Goal: Task Accomplishment & Management: Manage account settings

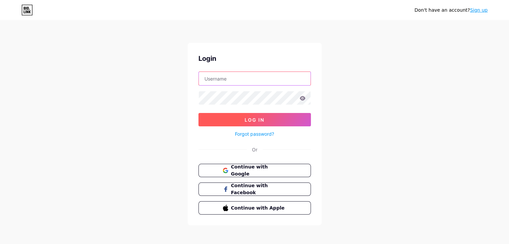
type input "[EMAIL_ADDRESS][DOMAIN_NAME]"
click at [272, 115] on button "Log In" at bounding box center [254, 119] width 112 height 13
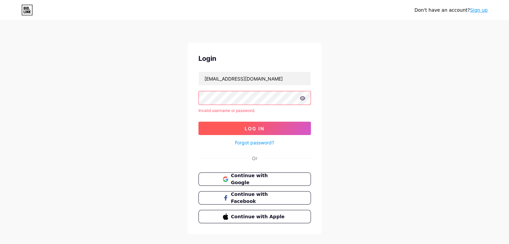
click at [267, 126] on button "Log In" at bounding box center [254, 128] width 112 height 13
drag, startPoint x: 281, startPoint y: 165, endPoint x: 279, endPoint y: 174, distance: 9.3
click at [279, 174] on div "Login [EMAIL_ADDRESS][DOMAIN_NAME] Invalid username or password. Log In Forgot …" at bounding box center [255, 138] width 134 height 191
click at [279, 174] on button "Continue with Google" at bounding box center [254, 180] width 114 height 14
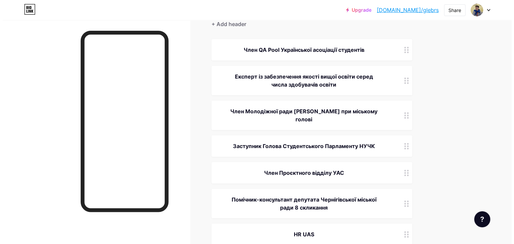
scroll to position [68, 0]
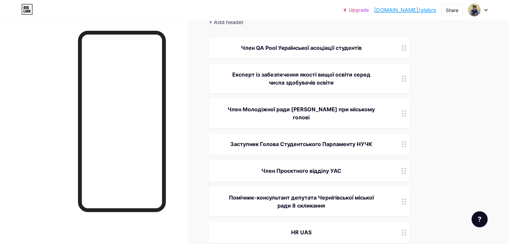
click at [300, 140] on div "Заступник Голова Студентського Парламенту НУЧК" at bounding box center [301, 144] width 169 height 8
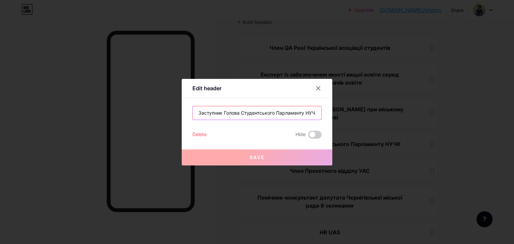
click at [239, 114] on input "Заступник Голова Студентського Парламенту НУЧК" at bounding box center [257, 112] width 128 height 13
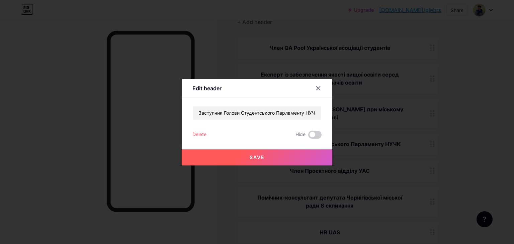
click at [254, 162] on button "Save" at bounding box center [257, 158] width 151 height 16
click at [316, 115] on input "Заступник Голови Студентського Парламенту НУЧК" at bounding box center [257, 112] width 128 height 13
type input "Заступник Голови Студентського Парламенту НУЧК"
click at [316, 91] on div at bounding box center [318, 88] width 12 height 12
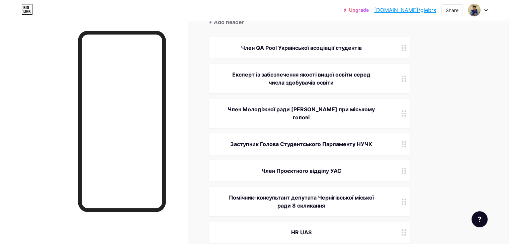
click at [324, 140] on div "Заступник Голова Студентського Парламенту НУЧК" at bounding box center [301, 144] width 169 height 8
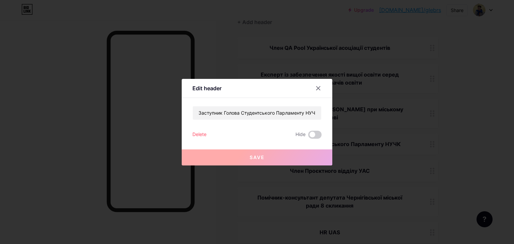
click at [324, 136] on div "Edit header Заступник Голова Студентського Парламенту НУЧК Delete Hide Save" at bounding box center [257, 122] width 151 height 87
click at [319, 110] on input "Заступник Голова Студентського Парламенту НУЧК" at bounding box center [257, 112] width 128 height 13
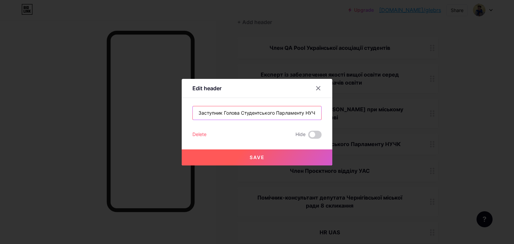
scroll to position [0, 3]
click at [233, 113] on input "Заступник Голова Студентського Парламенту НУЧК" at bounding box center [257, 112] width 128 height 13
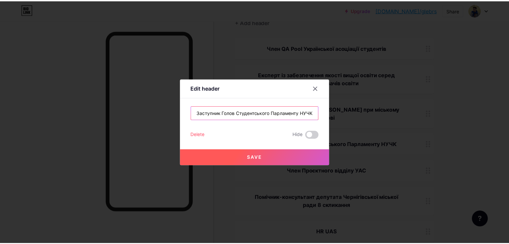
scroll to position [0, 0]
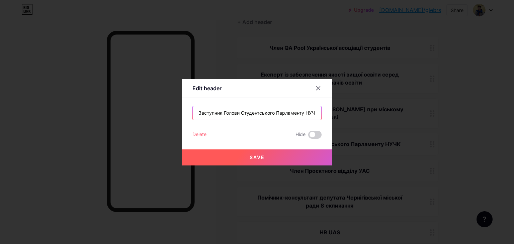
type input "Заступник Голови Студентського Парламенту НУЧК"
click at [263, 156] on span "Save" at bounding box center [257, 158] width 15 height 6
click at [283, 131] on div "Delete Hide" at bounding box center [256, 135] width 129 height 8
click at [289, 153] on button "Save" at bounding box center [257, 158] width 151 height 16
click at [321, 88] on div at bounding box center [318, 88] width 12 height 12
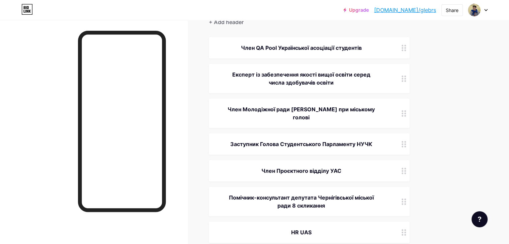
click at [328, 140] on div "Заступник Голова Студентського Парламенту НУЧК" at bounding box center [301, 144] width 169 height 8
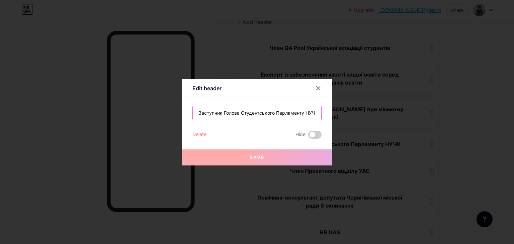
click at [237, 112] on input "Заступник Голова Студентського Парламенту НУЧК" at bounding box center [257, 112] width 128 height 13
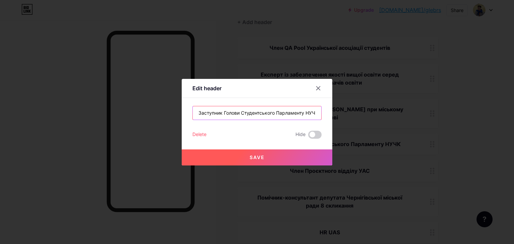
click at [224, 113] on input "Заступник Голови Студентського Парламенту НУЧК" at bounding box center [257, 112] width 128 height 13
type input "Заступник голови Студентського Парламенту НУЧК"
click at [240, 158] on button "Save" at bounding box center [257, 158] width 151 height 16
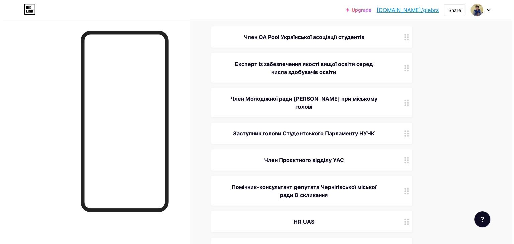
scroll to position [79, 0]
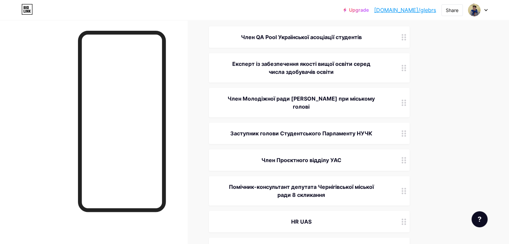
click at [376, 156] on div "Член Проєктного відділу УАС" at bounding box center [301, 160] width 169 height 8
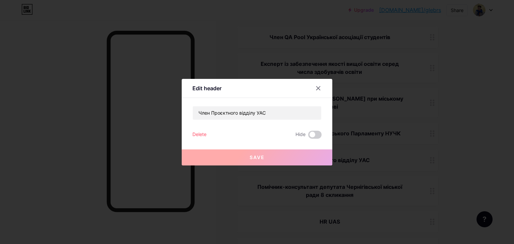
click at [353, 37] on div at bounding box center [257, 122] width 514 height 244
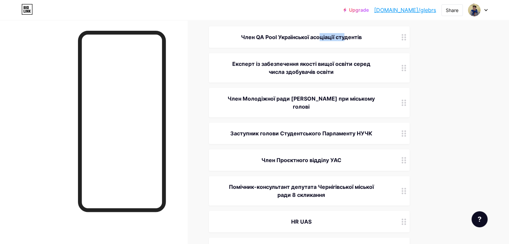
click at [353, 37] on div "Член QA Pool Української асоціації студентів" at bounding box center [301, 37] width 169 height 8
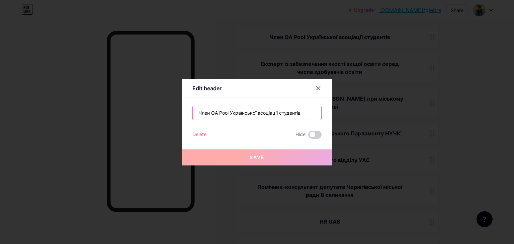
click at [260, 114] on input "Член QA Pool Української асоціації студентів" at bounding box center [257, 112] width 128 height 13
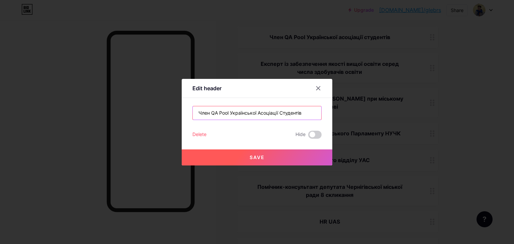
type input "Член QA Pool Української Асоціації Студентів"
click at [264, 156] on span "Save" at bounding box center [257, 158] width 15 height 6
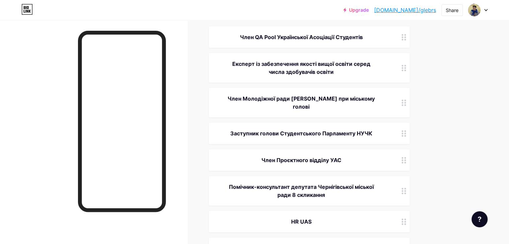
click at [363, 158] on div "Член Проєктного відділу УАС" at bounding box center [309, 160] width 201 height 21
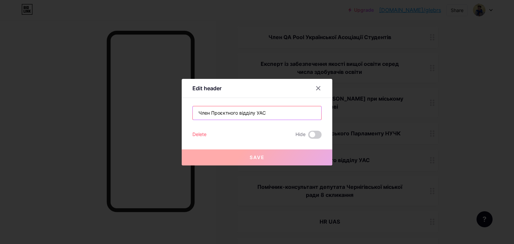
click at [281, 106] on input "Член Проєктного відділу УАС" at bounding box center [257, 112] width 128 height 13
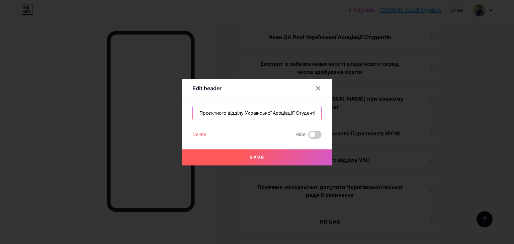
scroll to position [0, 14]
type input "Член Проєктного відділу Української Асоціаціїї Студентів"
click at [279, 161] on button "Save" at bounding box center [257, 158] width 151 height 16
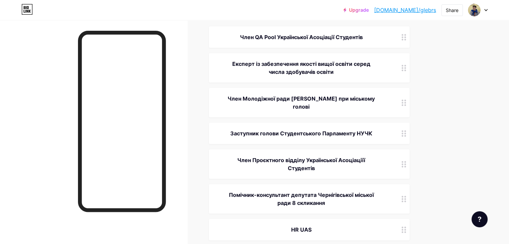
click at [368, 97] on div "Член Молодіжної ради [PERSON_NAME] при міському голові" at bounding box center [301, 103] width 169 height 16
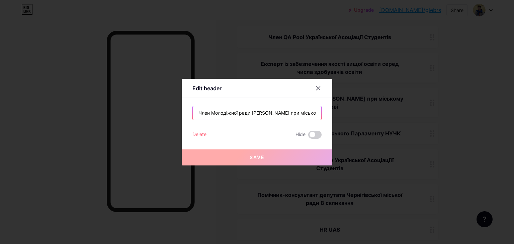
scroll to position [0, 3]
drag, startPoint x: 253, startPoint y: 112, endPoint x: 322, endPoint y: 112, distance: 69.6
click at [322, 112] on div "Edit header Член Молодіжної ради [PERSON_NAME] при міському голові Delete Hide …" at bounding box center [257, 122] width 151 height 87
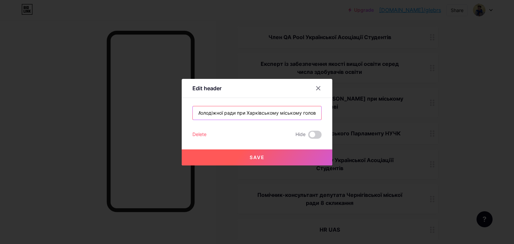
scroll to position [0, 16]
type input "Член Молодіжної ради при Харківському міському голові"
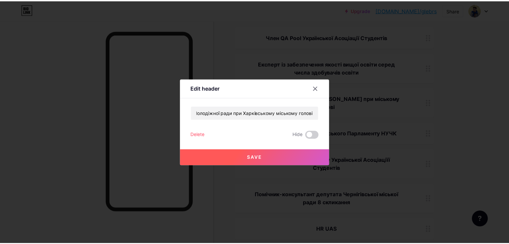
scroll to position [0, 0]
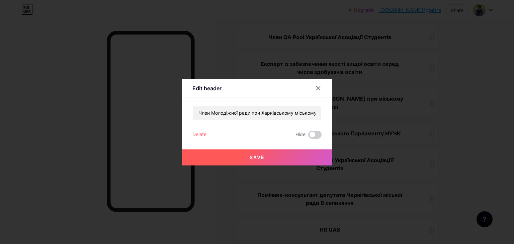
click at [284, 156] on button "Save" at bounding box center [257, 158] width 151 height 16
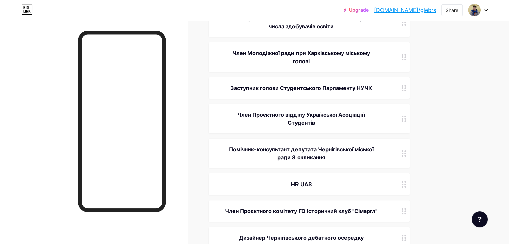
scroll to position [125, 0]
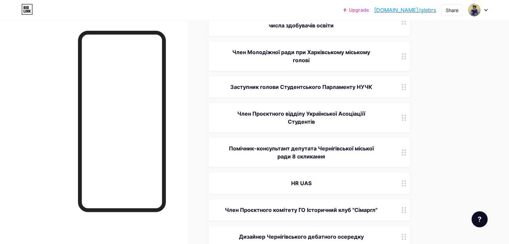
click at [316, 154] on div "Помічник-консультант депутата Чернігівської міської ради 8 скликання" at bounding box center [301, 152] width 169 height 16
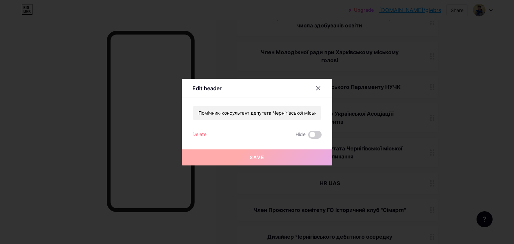
click at [350, 133] on div at bounding box center [257, 122] width 514 height 244
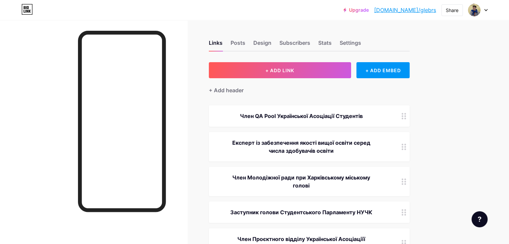
scroll to position [3, 0]
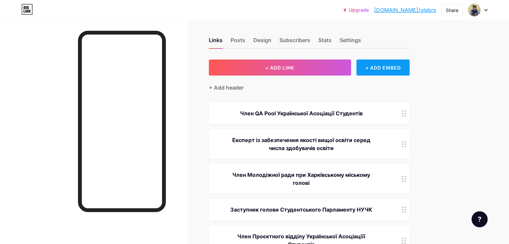
click at [396, 66] on div "+ ADD EMBED" at bounding box center [382, 68] width 53 height 16
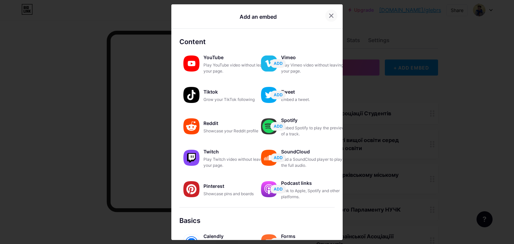
click at [330, 15] on icon at bounding box center [330, 15] width 5 height 5
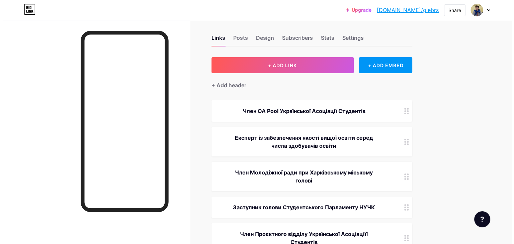
scroll to position [5, 0]
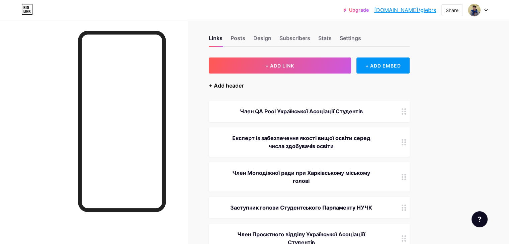
click at [243, 86] on div "+ Add header" at bounding box center [226, 86] width 35 height 8
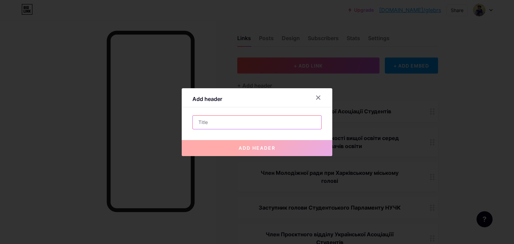
click at [249, 122] on input "text" at bounding box center [257, 122] width 128 height 13
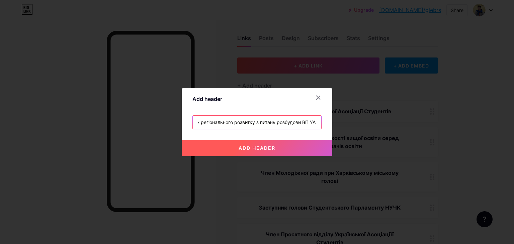
scroll to position [0, 68]
type input "Заступник керівника відділу регіонального розвитку з питань розбудови ВП УАС"
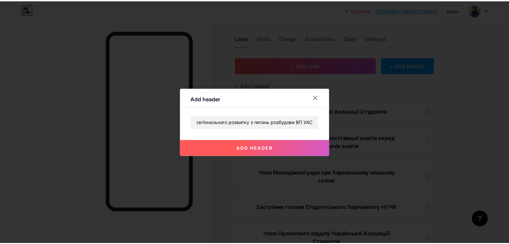
scroll to position [0, 0]
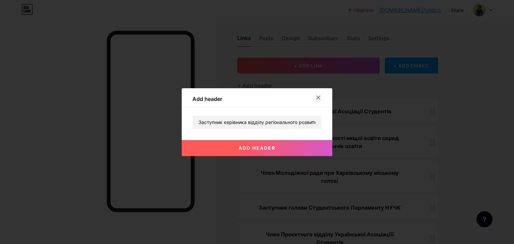
click at [276, 150] on button "add header" at bounding box center [257, 148] width 151 height 16
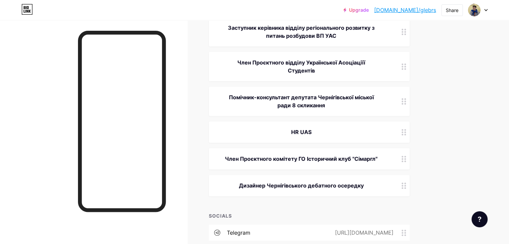
scroll to position [211, 0]
click at [365, 131] on div "HR UAS" at bounding box center [301, 132] width 169 height 8
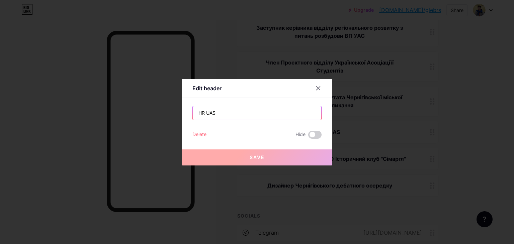
click at [268, 114] on input "HR UAS" at bounding box center [257, 112] width 128 height 13
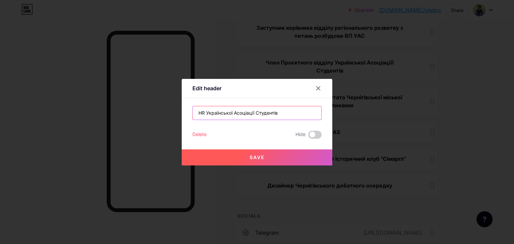
type input "HR Української Асоціації Студентів"
click at [277, 154] on button "Save" at bounding box center [257, 158] width 151 height 16
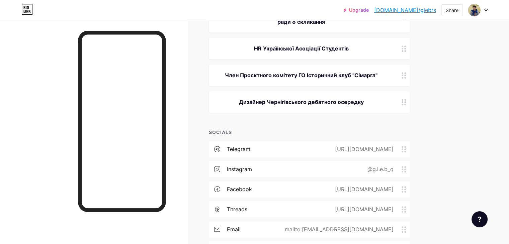
scroll to position [296, 0]
click at [308, 64] on div "Член Проєктного комітету ГО Історичний клуб "Сімаргл"" at bounding box center [309, 74] width 201 height 21
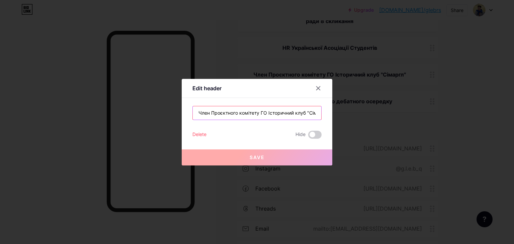
click at [214, 114] on input "Член Проєктного комітету ГО Історичний клуб "Сімаргл"" at bounding box center [257, 112] width 128 height 13
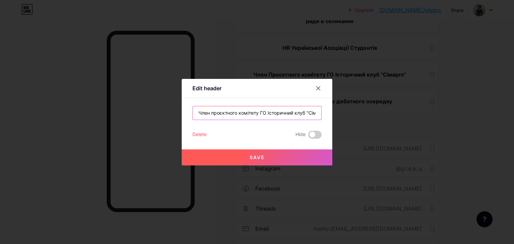
type input "Член проєктного комітету ГО Історичний клуб "Сімаргл""
click at [221, 160] on button "Save" at bounding box center [257, 158] width 151 height 16
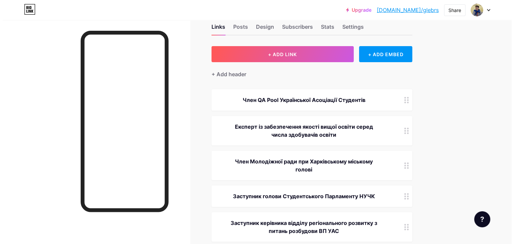
scroll to position [16, 0]
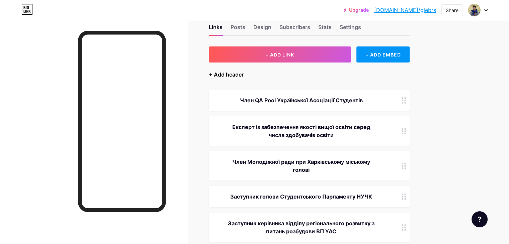
click at [243, 75] on div "+ Add header" at bounding box center [226, 75] width 35 height 8
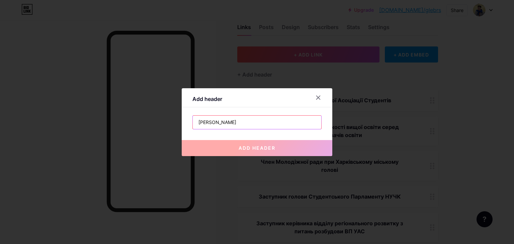
click at [241, 119] on input "[PERSON_NAME]" at bounding box center [257, 122] width 128 height 13
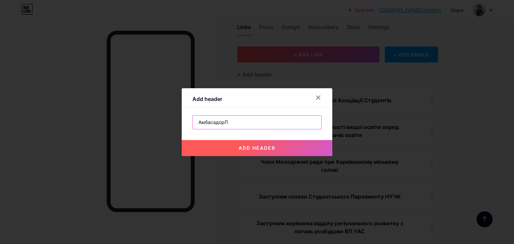
type input "АмбасадорП"
click at [241, 119] on input "АмбасадорП" at bounding box center [257, 122] width 128 height 13
type input "Амбасадор ВідНОВА:UA програми залучення молоді до відновлення України"
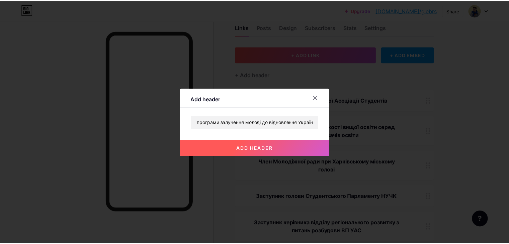
scroll to position [0, 0]
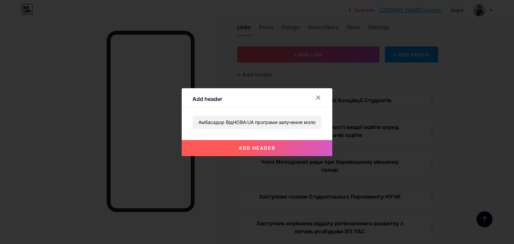
click at [291, 142] on button "add header" at bounding box center [257, 148] width 151 height 16
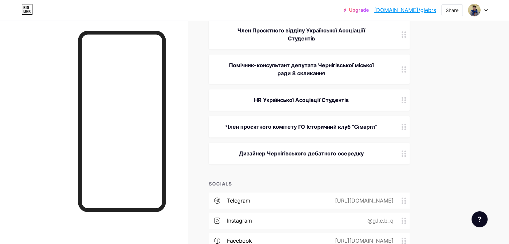
scroll to position [279, 0]
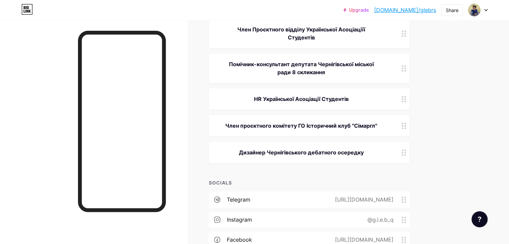
click at [344, 147] on div "Дизайнер Чернігівського дебатного осередку" at bounding box center [309, 152] width 201 height 21
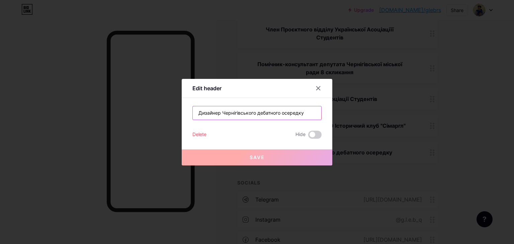
click at [259, 115] on input "Дизайнер Чернігівського дебатного осередку" at bounding box center [257, 112] width 128 height 13
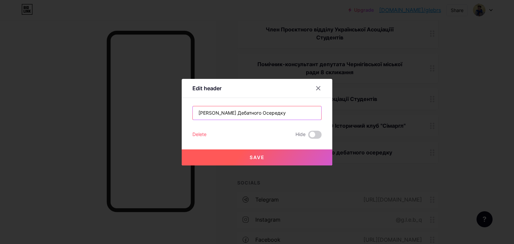
type input "[PERSON_NAME] Дебатного Осередку"
click at [268, 162] on button "Save" at bounding box center [257, 158] width 151 height 16
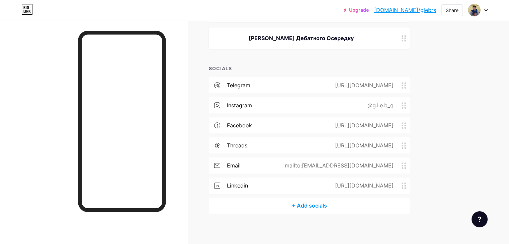
scroll to position [394, 0]
click at [375, 161] on div "mailto:[EMAIL_ADDRESS][DOMAIN_NAME]" at bounding box center [337, 165] width 127 height 8
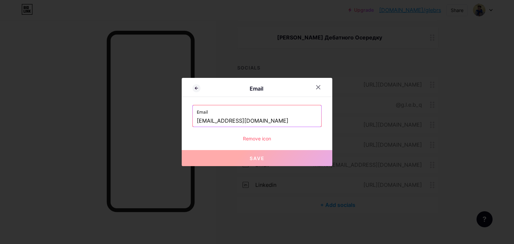
click at [223, 119] on input "[EMAIL_ADDRESS][DOMAIN_NAME]" at bounding box center [257, 120] width 120 height 11
drag, startPoint x: 280, startPoint y: 123, endPoint x: 169, endPoint y: 128, distance: 110.8
click at [169, 128] on div "Email Email [EMAIL_ADDRESS][DOMAIN_NAME] Remove icon Save" at bounding box center [257, 122] width 514 height 244
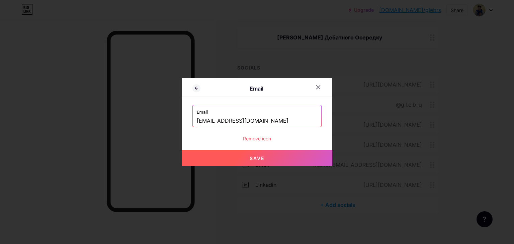
click at [216, 156] on button "Save" at bounding box center [257, 158] width 151 height 16
type input "mailto:[EMAIL_ADDRESS][DOMAIN_NAME]"
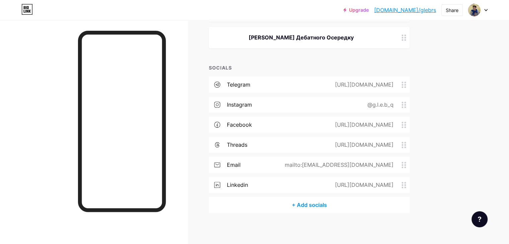
click at [401, 143] on div "[URL][DOMAIN_NAME]" at bounding box center [362, 145] width 77 height 8
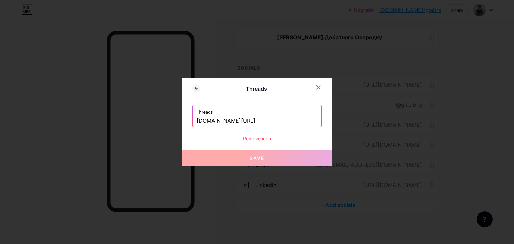
click at [286, 119] on input "[DOMAIN_NAME][URL]" at bounding box center [257, 120] width 120 height 11
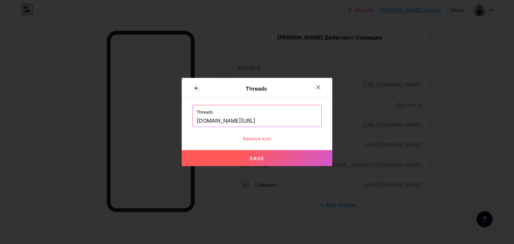
click at [287, 161] on button "Save" at bounding box center [257, 158] width 151 height 16
type input "[URL][DOMAIN_NAME]"
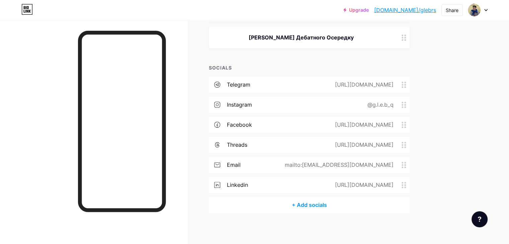
click at [396, 103] on div "@g.l.e.b_q" at bounding box center [379, 105] width 45 height 8
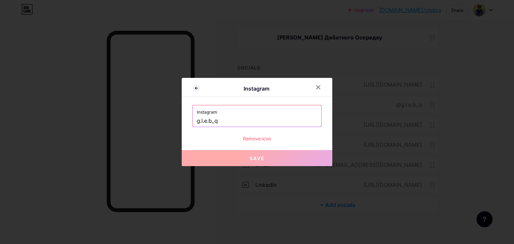
drag, startPoint x: 239, startPoint y: 115, endPoint x: 146, endPoint y: 126, distance: 94.0
click at [146, 126] on div "Instagram Instagram g.l.e.b_q Remove icon Save" at bounding box center [257, 122] width 514 height 244
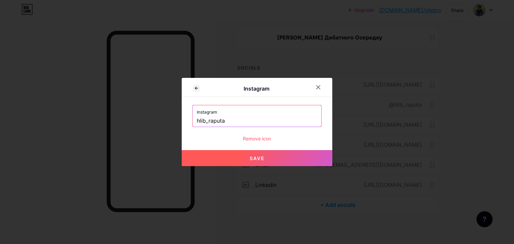
click at [210, 151] on button "Save" at bounding box center [257, 158] width 151 height 16
type input "[URL][DOMAIN_NAME]"
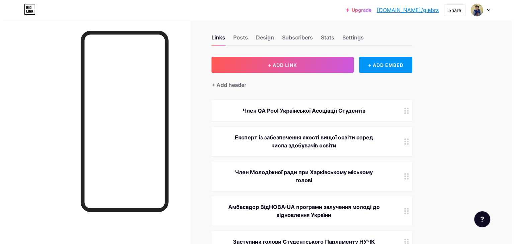
scroll to position [5, 0]
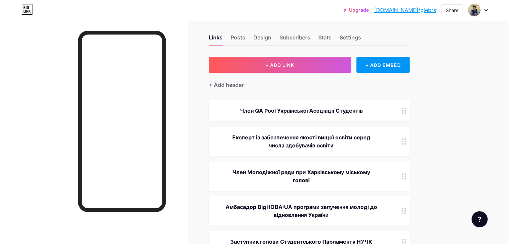
click at [347, 139] on div "Експерт із забезпечення якості вищої освіти серед числа здобувачів освіти" at bounding box center [301, 141] width 169 height 16
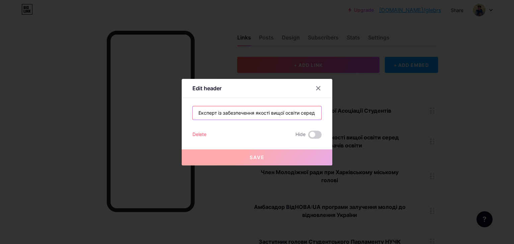
click at [308, 115] on input "Експерт із забезпечення якості вищої освіти серед числа здобувачів освіти" at bounding box center [257, 112] width 128 height 13
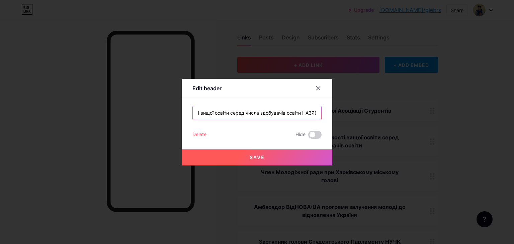
scroll to position [0, 77]
type input "Експерт із забезпечення якості вищої освіти серед числа здобувачів освіти НАЗЯВО"
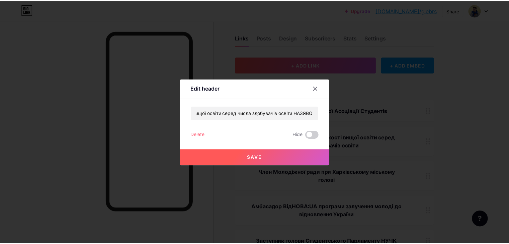
scroll to position [0, 0]
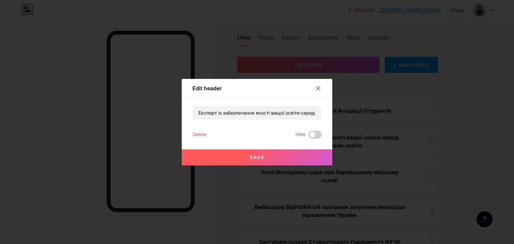
click at [313, 154] on button "Save" at bounding box center [257, 158] width 151 height 16
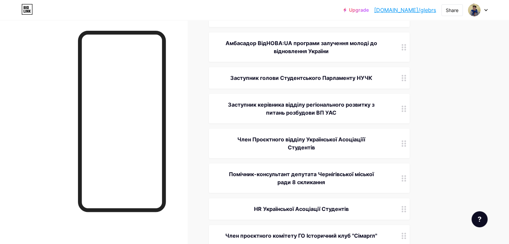
scroll to position [170, 0]
click at [307, 149] on div "Член Проєктного відділу Української Асоціаціїї Студентів" at bounding box center [301, 143] width 169 height 16
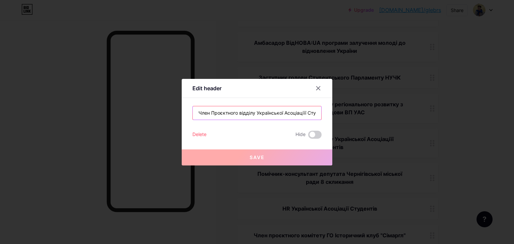
click at [216, 111] on input "Член Проєктного відділу Української Асоціаціїї Студентів" at bounding box center [257, 112] width 128 height 13
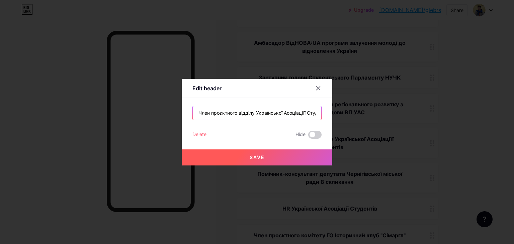
type input "Член проєктного відділу Української Асоціаціїї Студентів"
click at [250, 161] on button "Save" at bounding box center [257, 158] width 151 height 16
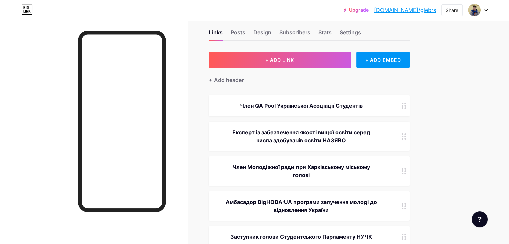
scroll to position [0, 0]
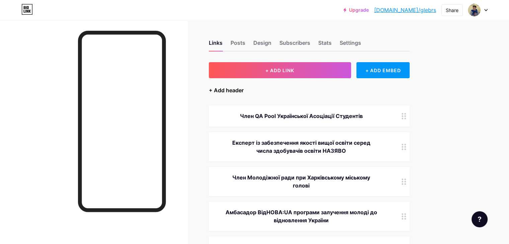
click at [243, 90] on div "+ Add header" at bounding box center [226, 90] width 35 height 8
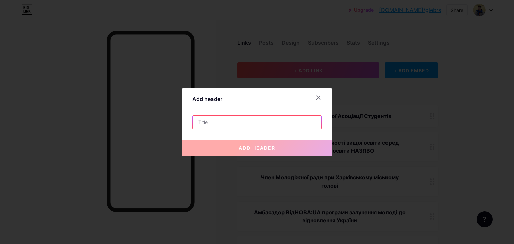
click at [243, 117] on input "text" at bounding box center [257, 122] width 128 height 13
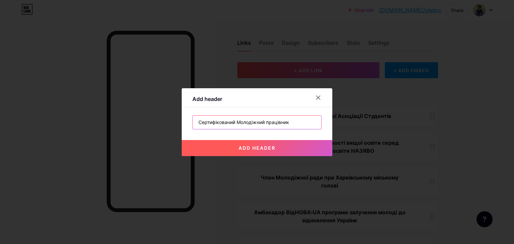
type input "Сертифікований Молодіжний працівник"
click at [282, 145] on button "add header" at bounding box center [257, 148] width 151 height 16
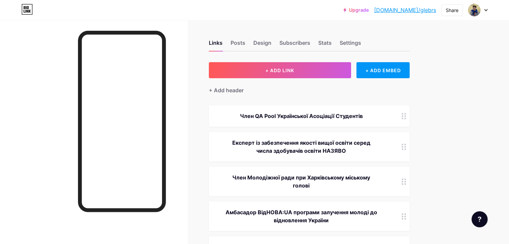
click at [274, 42] on div "Links Posts Design Subscribers Stats Settings" at bounding box center [309, 39] width 201 height 23
click at [245, 42] on div "Posts" at bounding box center [237, 45] width 15 height 12
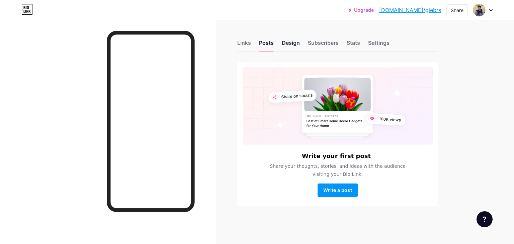
click at [291, 42] on div "Design" at bounding box center [291, 45] width 18 height 12
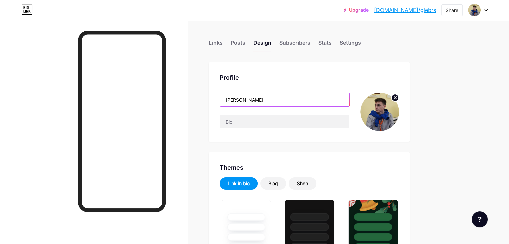
click at [286, 95] on input "[PERSON_NAME]" at bounding box center [284, 99] width 129 height 13
click at [252, 103] on input "[PERSON_NAME]" at bounding box center [284, 99] width 129 height 13
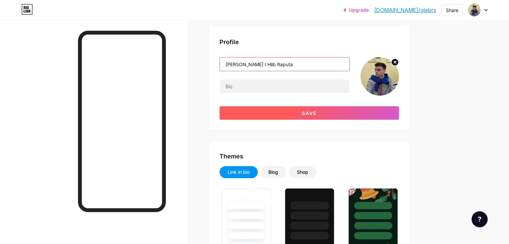
scroll to position [36, 0]
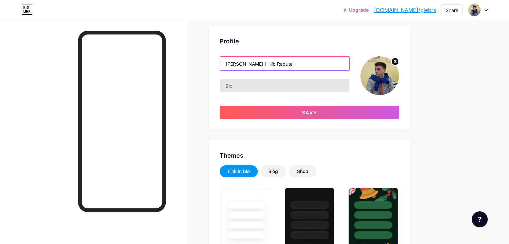
type input "[PERSON_NAME] I Hlib Raputa"
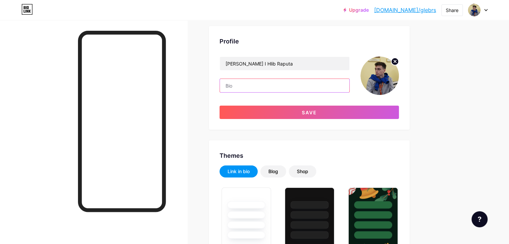
click at [304, 84] on input "text" at bounding box center [284, 85] width 129 height 13
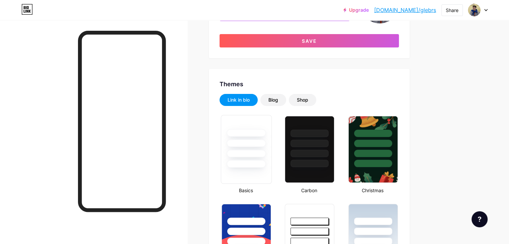
scroll to position [106, 0]
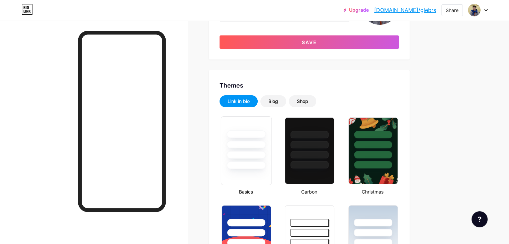
click at [266, 156] on div at bounding box center [245, 155] width 39 height 8
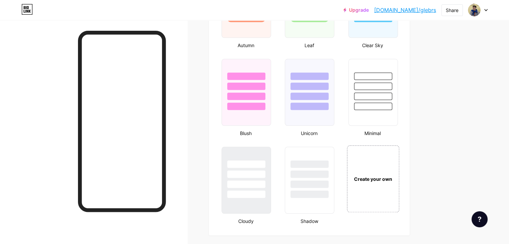
scroll to position [690, 0]
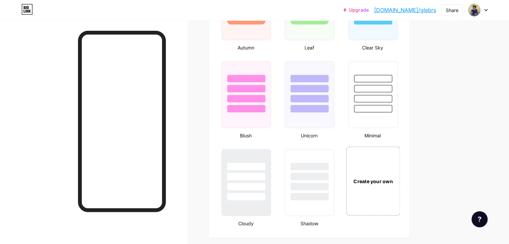
click at [398, 182] on div "Create your own" at bounding box center [372, 181] width 50 height 7
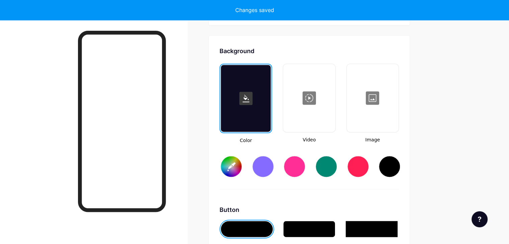
type input "#ffffff"
type input "#000000"
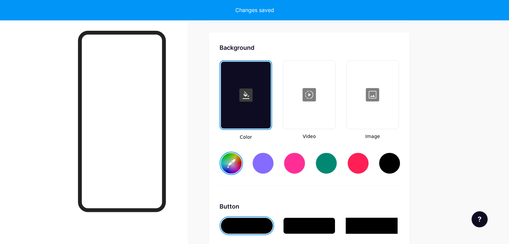
scroll to position [910, 0]
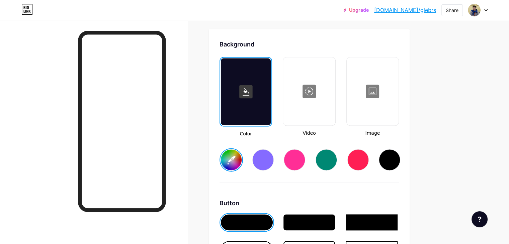
click at [337, 161] on div at bounding box center [325, 159] width 21 height 21
type input "#008873"
click at [389, 111] on div at bounding box center [372, 91] width 51 height 67
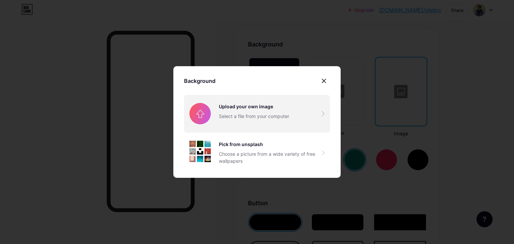
click at [257, 116] on input "file" at bounding box center [257, 113] width 146 height 37
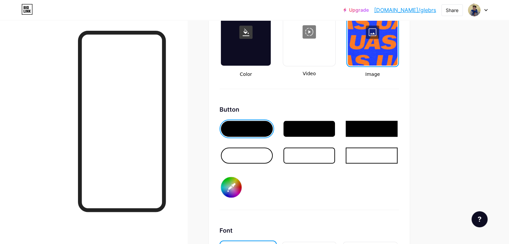
scroll to position [970, 0]
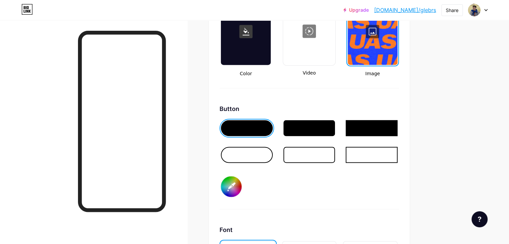
click at [323, 126] on div at bounding box center [309, 128] width 52 height 16
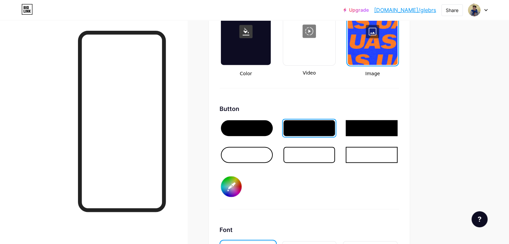
click at [273, 150] on div at bounding box center [247, 155] width 52 height 16
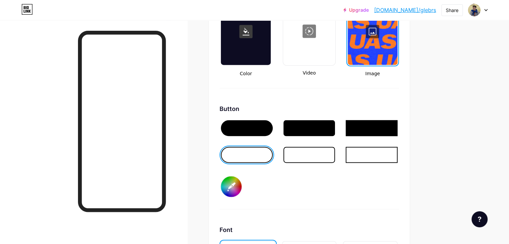
click at [267, 123] on div at bounding box center [247, 128] width 52 height 16
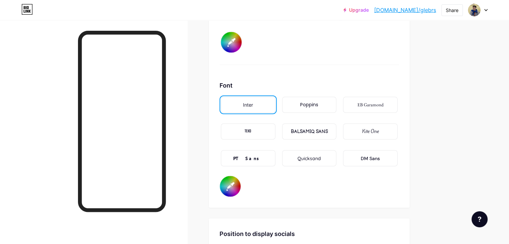
scroll to position [1131, 0]
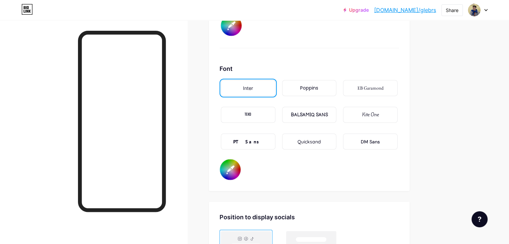
click at [240, 164] on input "#000000" at bounding box center [230, 169] width 21 height 21
click at [321, 138] on div "Quicksand" at bounding box center [308, 141] width 23 height 7
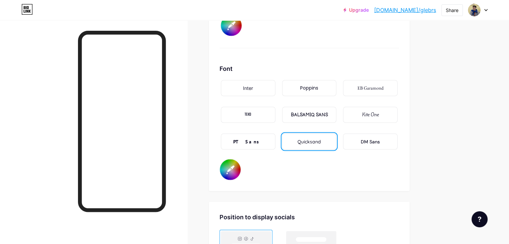
click at [325, 84] on div "Poppins" at bounding box center [309, 88] width 55 height 16
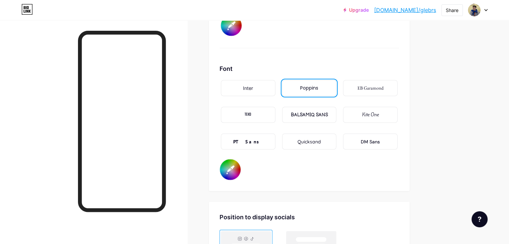
click at [326, 112] on div "BALSAMIQ SANS" at bounding box center [308, 114] width 37 height 7
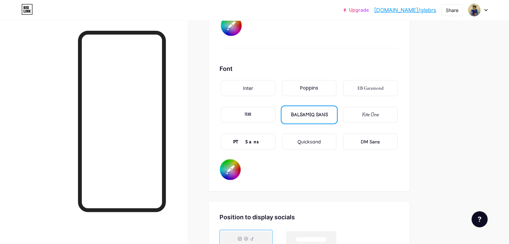
click at [275, 86] on div "Inter" at bounding box center [248, 88] width 55 height 16
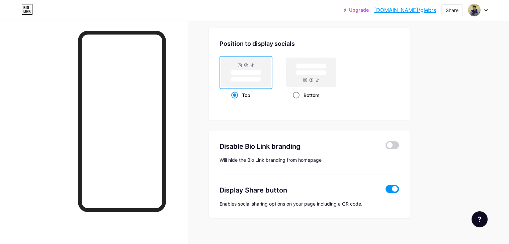
scroll to position [1309, 0]
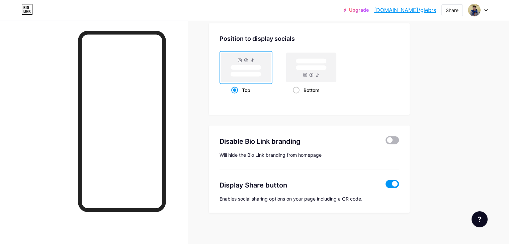
click at [399, 138] on span at bounding box center [391, 140] width 13 height 8
click at [385, 142] on input "checkbox" at bounding box center [385, 142] width 0 height 0
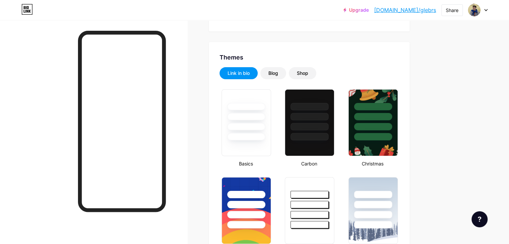
scroll to position [110, 0]
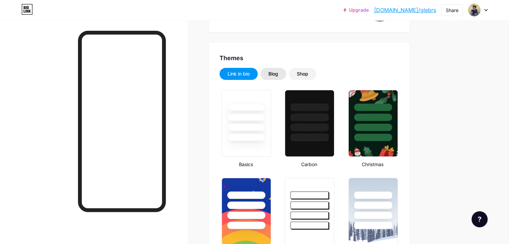
click at [278, 72] on div "Blog" at bounding box center [273, 74] width 10 height 7
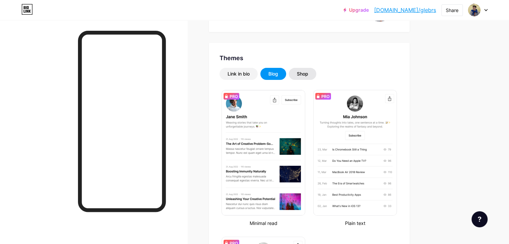
click at [308, 75] on div "Shop" at bounding box center [302, 74] width 11 height 7
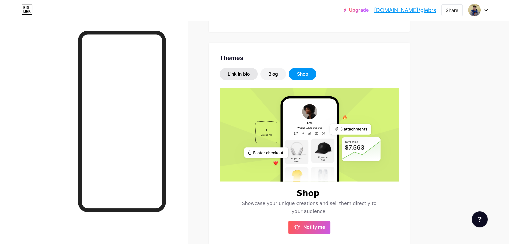
click at [250, 73] on div "Link in bio" at bounding box center [238, 74] width 22 height 7
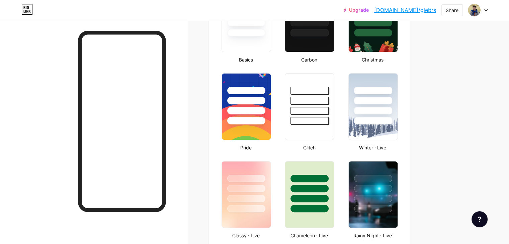
scroll to position [0, 0]
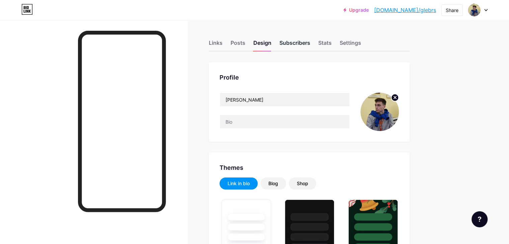
click at [310, 45] on div "Subscribers" at bounding box center [294, 45] width 31 height 12
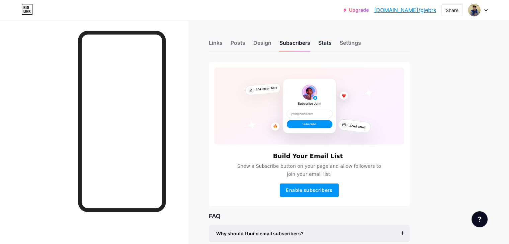
click at [331, 43] on div "Stats" at bounding box center [324, 45] width 13 height 12
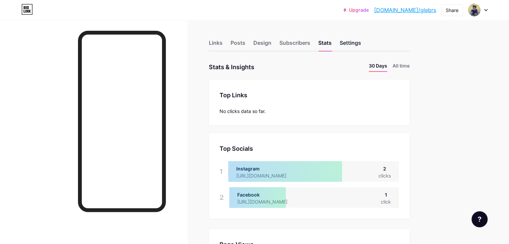
click at [361, 48] on div "Settings" at bounding box center [349, 45] width 21 height 12
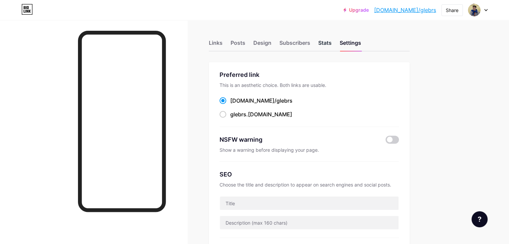
click at [331, 39] on div "Stats" at bounding box center [324, 45] width 13 height 12
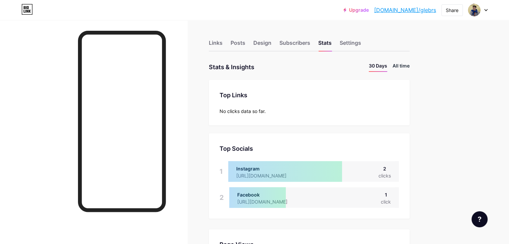
scroll to position [244, 508]
click at [409, 66] on li "All time" at bounding box center [400, 67] width 17 height 10
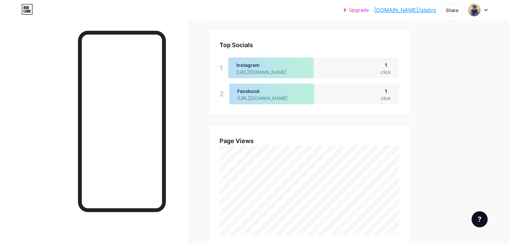
scroll to position [0, 0]
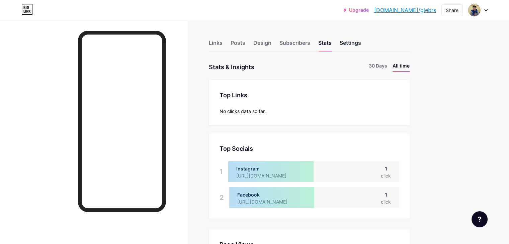
click at [361, 48] on div "Settings" at bounding box center [349, 45] width 21 height 12
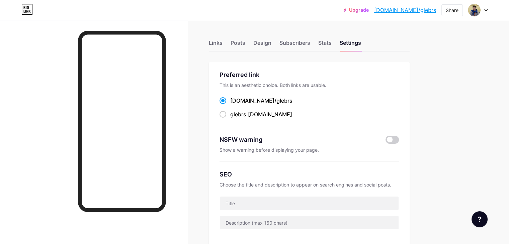
click at [289, 102] on span "glebrs" at bounding box center [284, 100] width 16 height 7
click at [234, 105] on input "[DOMAIN_NAME]/ glebrs" at bounding box center [232, 107] width 4 height 4
click at [289, 102] on span "glebrs" at bounding box center [284, 100] width 16 height 7
click at [234, 105] on input "[DOMAIN_NAME]/ glebrs" at bounding box center [232, 107] width 4 height 4
click at [245, 41] on div "Posts" at bounding box center [237, 45] width 15 height 12
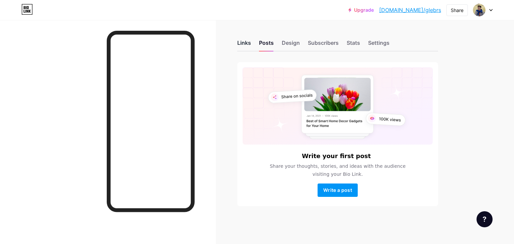
click at [247, 44] on div "Links" at bounding box center [244, 45] width 14 height 12
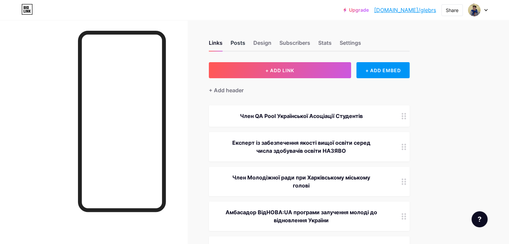
click at [245, 45] on div "Posts" at bounding box center [237, 45] width 15 height 12
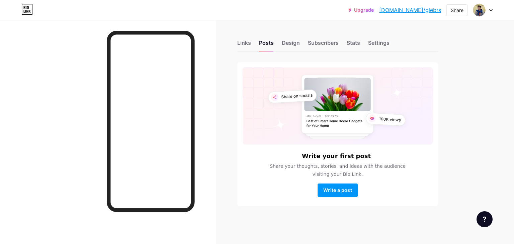
click at [252, 45] on div "Links Posts Design Subscribers Stats Settings" at bounding box center [337, 39] width 201 height 23
drag, startPoint x: 244, startPoint y: 37, endPoint x: 241, endPoint y: 44, distance: 7.5
click at [241, 44] on div "Links Posts Design Subscribers Stats Settings" at bounding box center [337, 39] width 201 height 23
click at [241, 44] on div "Links" at bounding box center [244, 45] width 14 height 12
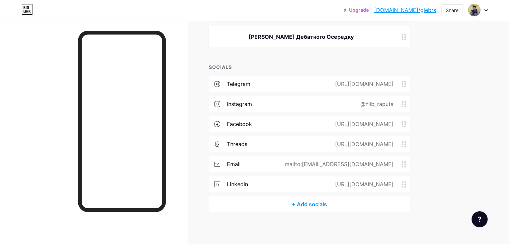
scroll to position [423, 0]
click at [446, 6] on div "Share" at bounding box center [451, 10] width 21 height 12
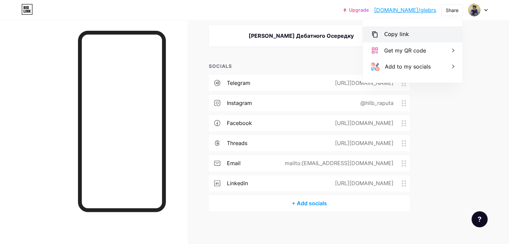
drag, startPoint x: 451, startPoint y: 9, endPoint x: 411, endPoint y: 38, distance: 49.2
click at [441, 16] on div "Share Copy link [URL][DOMAIN_NAME] Get my QR code Add to my socials" at bounding box center [451, 10] width 21 height 12
click at [411, 38] on div "Copy link" at bounding box center [413, 34] width 100 height 16
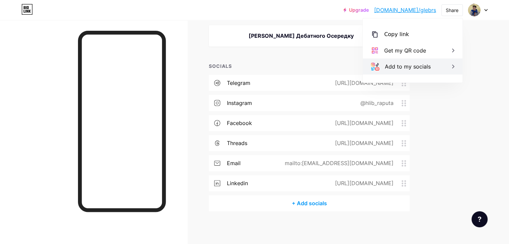
click at [425, 69] on div "Add to my socials" at bounding box center [408, 67] width 46 height 8
